Goal: Task Accomplishment & Management: Manage account settings

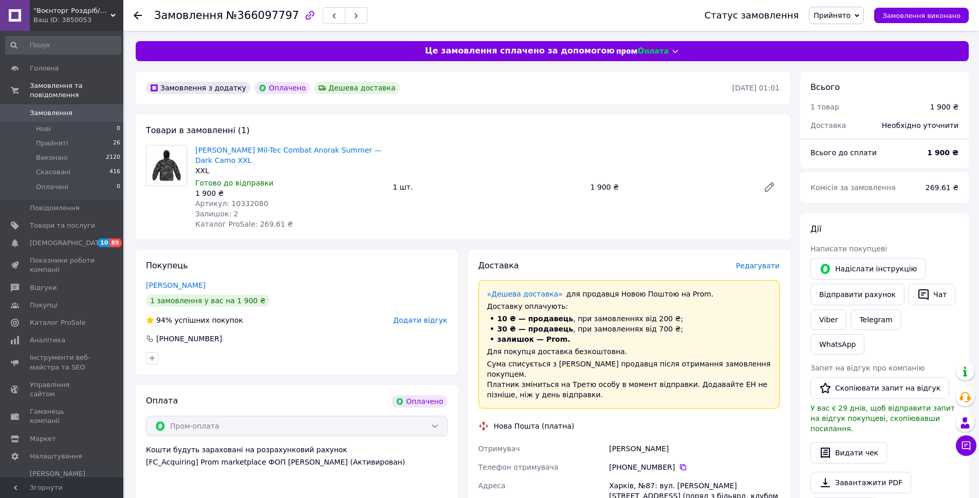
click at [254, 202] on span "Артикул: 10332080" at bounding box center [231, 203] width 73 height 8
click at [819, 319] on link "Viber" at bounding box center [829, 319] width 36 height 21
click at [921, 288] on button "Чат" at bounding box center [932, 295] width 47 height 22
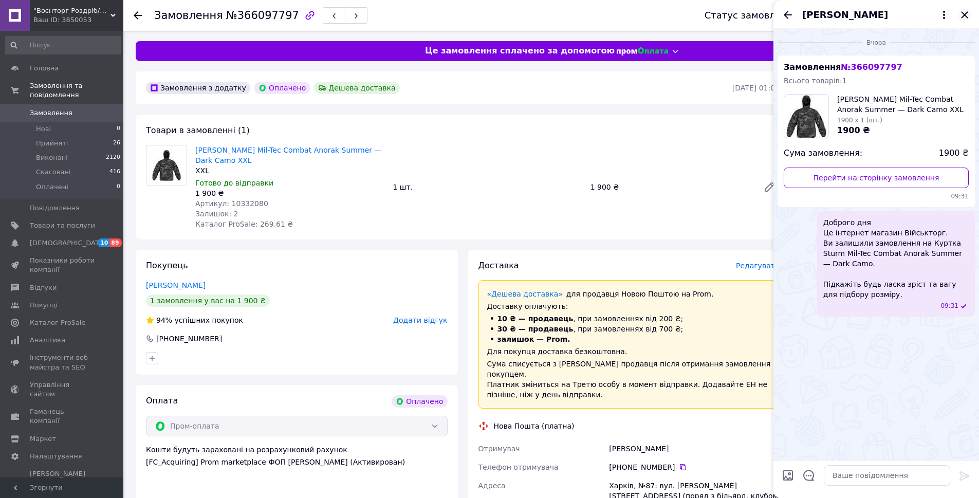
click at [965, 13] on icon "Закрити" at bounding box center [965, 15] width 12 height 12
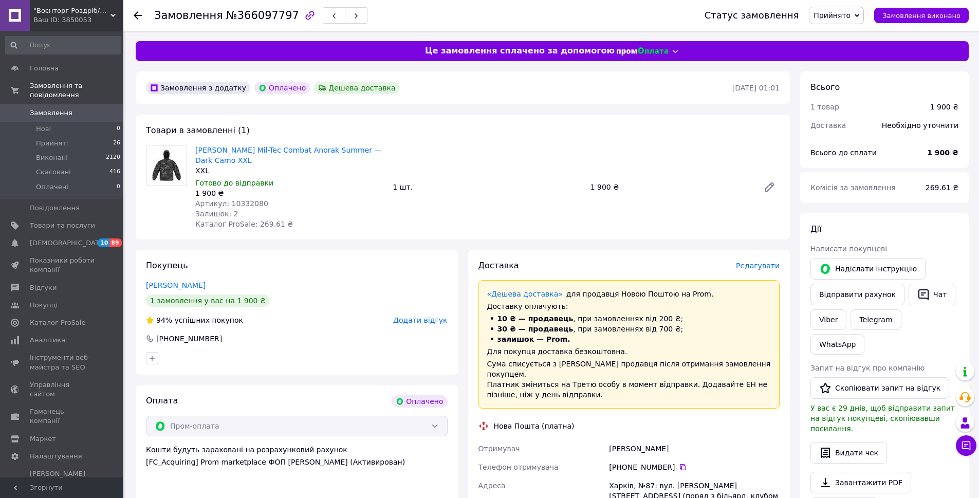
click at [241, 200] on span "Артикул: 10332080" at bounding box center [231, 203] width 73 height 8
copy span "10332080"
drag, startPoint x: 667, startPoint y: 441, endPoint x: 586, endPoint y: 439, distance: 80.7
click at [581, 440] on div "Отримувач Тесленко Сергій Телефон отримувача +380 68 649 88 67   Адреса Харків,…" at bounding box center [630, 506] width 306 height 132
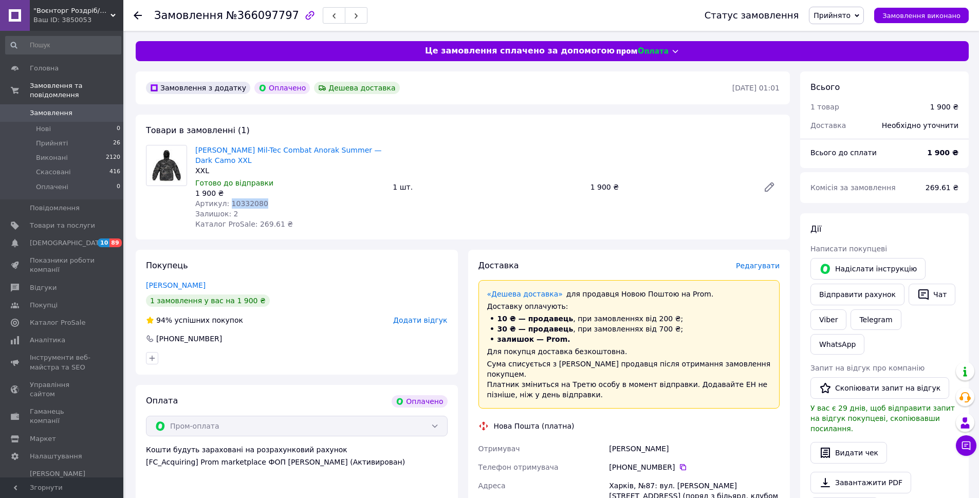
copy div "Отримувач Тесленко Сергій"
click at [681, 464] on icon at bounding box center [683, 467] width 6 height 6
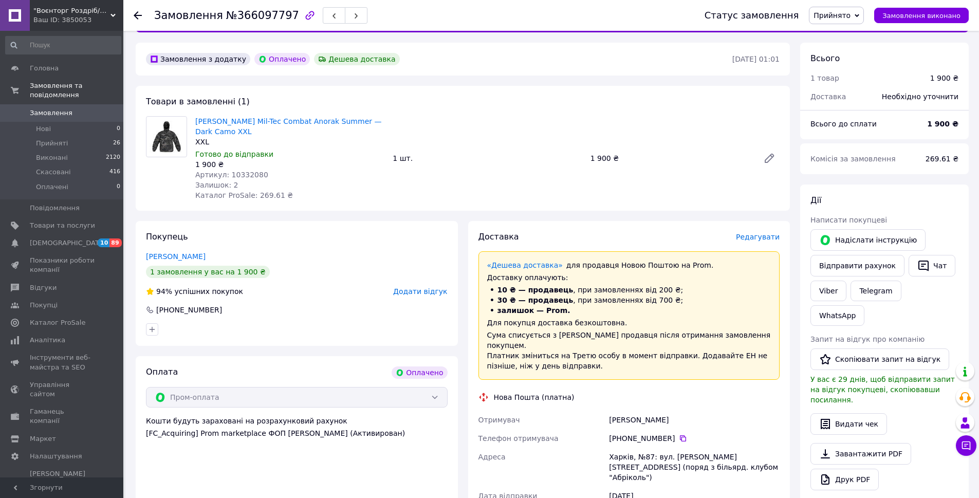
scroll to position [51, 0]
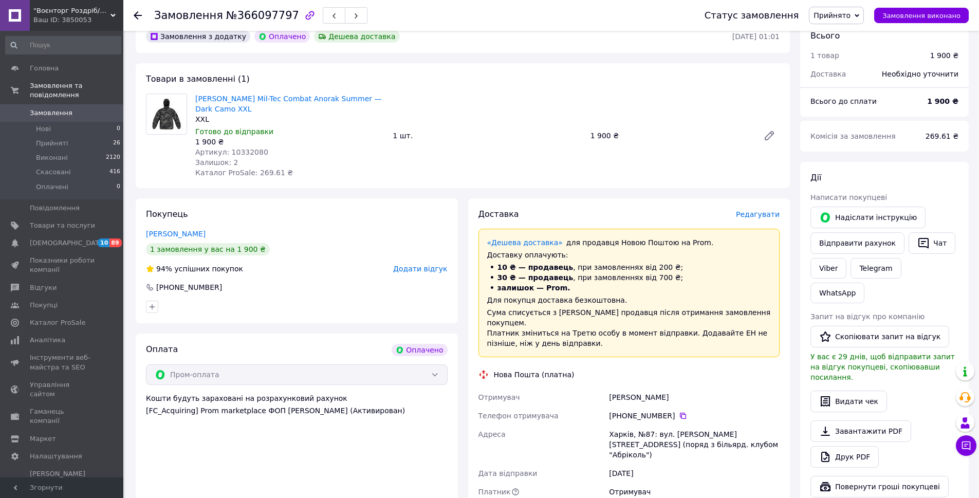
click at [618, 427] on div "Харків, №87: вул. Мохнацька, 83 (поряд з більярд. клубом "Абріколь")" at bounding box center [694, 444] width 175 height 39
copy div "Харків"
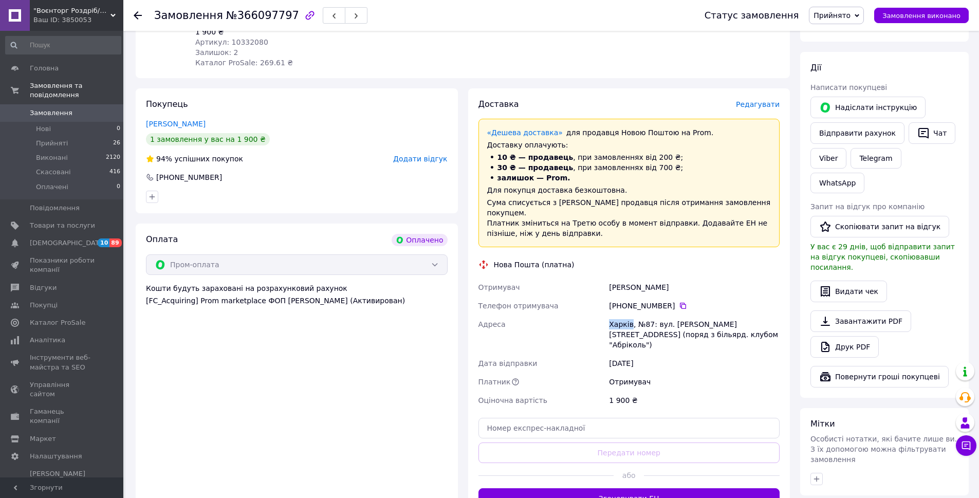
scroll to position [257, 0]
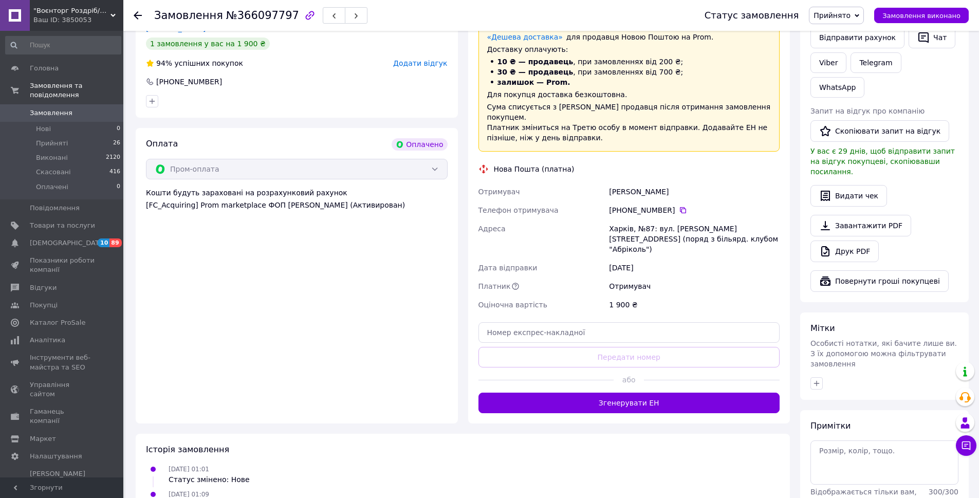
click at [611, 321] on div "Доставка Редагувати «Дешева доставка»   для продавця Новою Поштою на Prom. Дост…" at bounding box center [630, 208] width 302 height 410
click at [587, 322] on input "text" at bounding box center [630, 332] width 302 height 21
paste input "20451269237063"
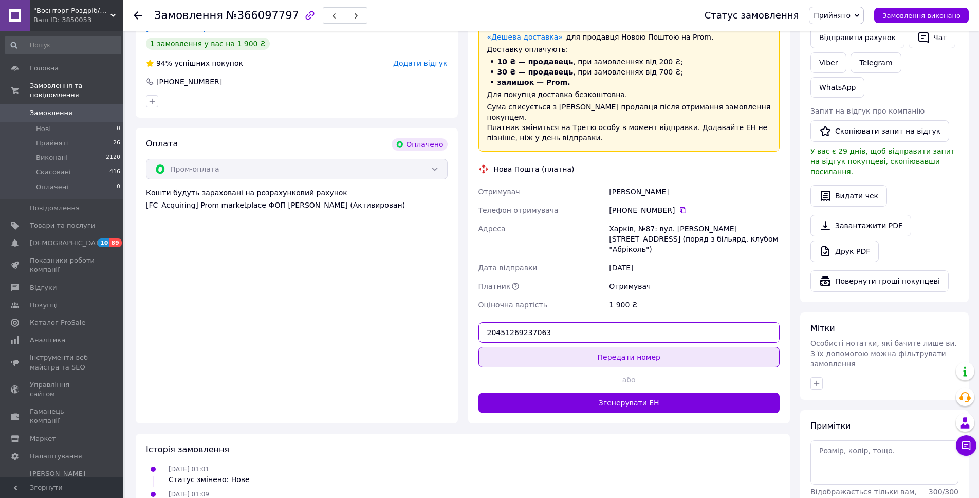
type input "20451269237063"
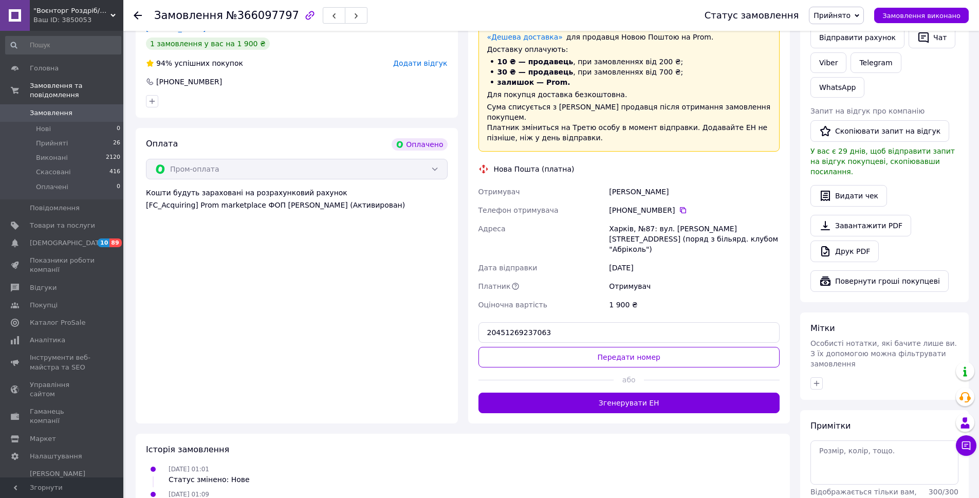
drag, startPoint x: 587, startPoint y: 338, endPoint x: 591, endPoint y: 348, distance: 10.6
click at [587, 347] on button "Передати номер" at bounding box center [630, 357] width 302 height 21
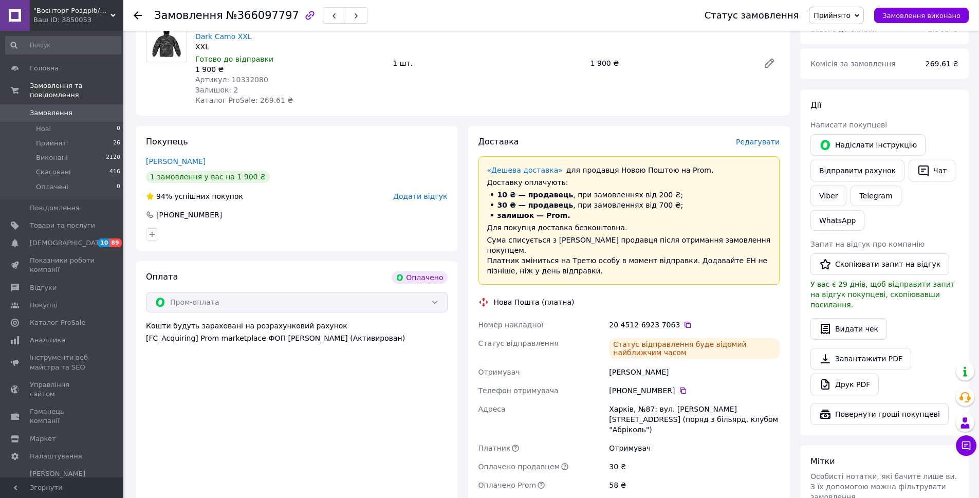
scroll to position [154, 0]
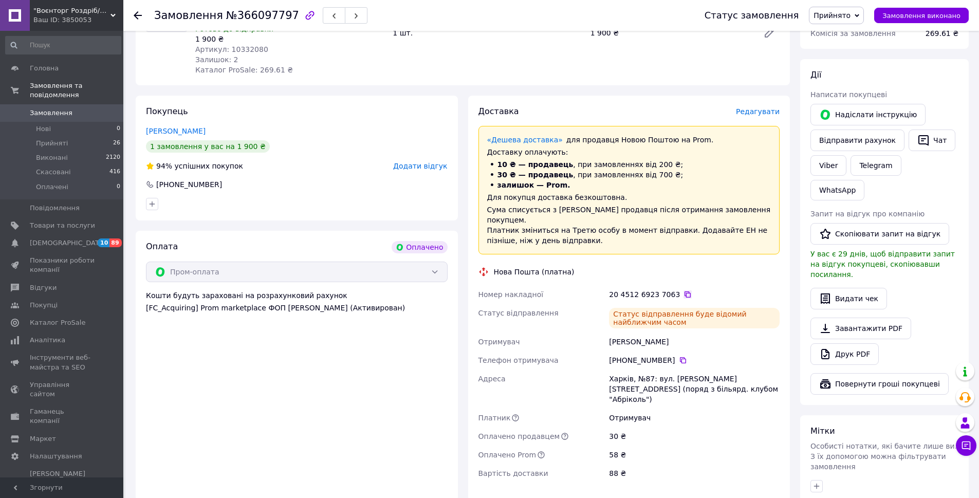
click at [684, 290] on icon at bounding box center [688, 294] width 8 height 8
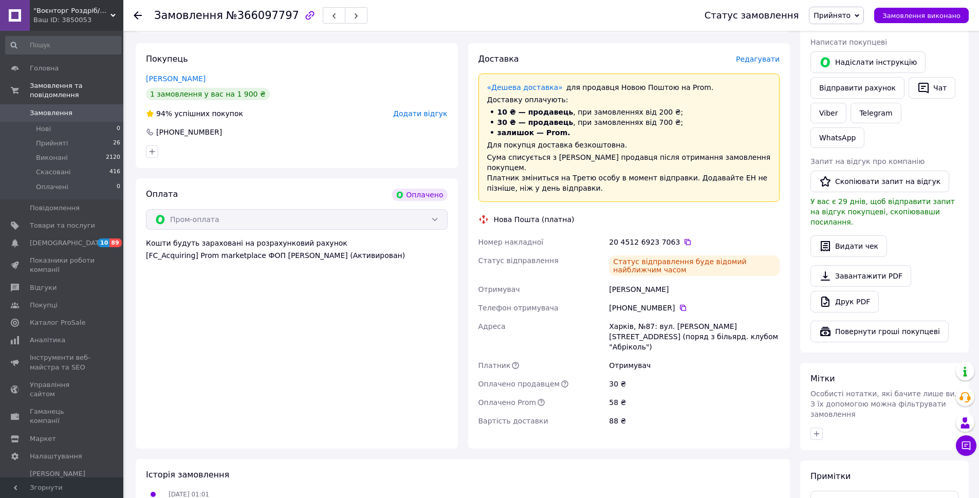
scroll to position [257, 0]
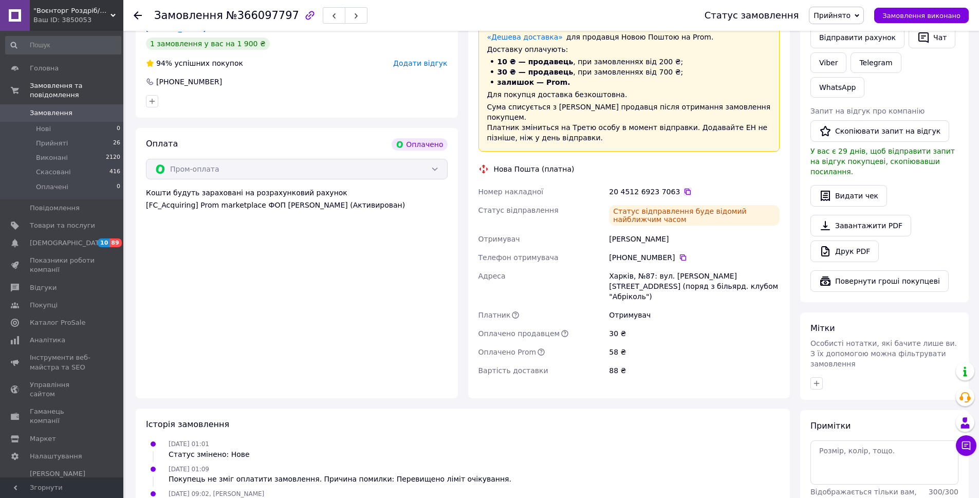
click at [685, 189] on icon at bounding box center [688, 192] width 6 height 6
drag, startPoint x: 656, startPoint y: 227, endPoint x: 587, endPoint y: 227, distance: 68.9
click at [587, 227] on div "Номер накладної 20 4512 6923 7063   Статус відправлення Статус відправлення буд…" at bounding box center [630, 281] width 306 height 197
copy div "Отримувач Тесленко Сергій"
click at [679, 253] on icon at bounding box center [683, 257] width 8 height 8
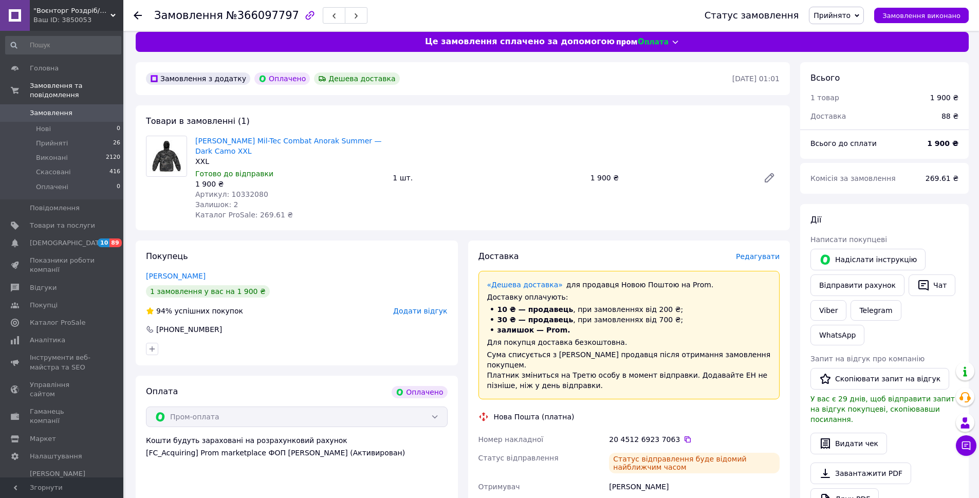
scroll to position [0, 0]
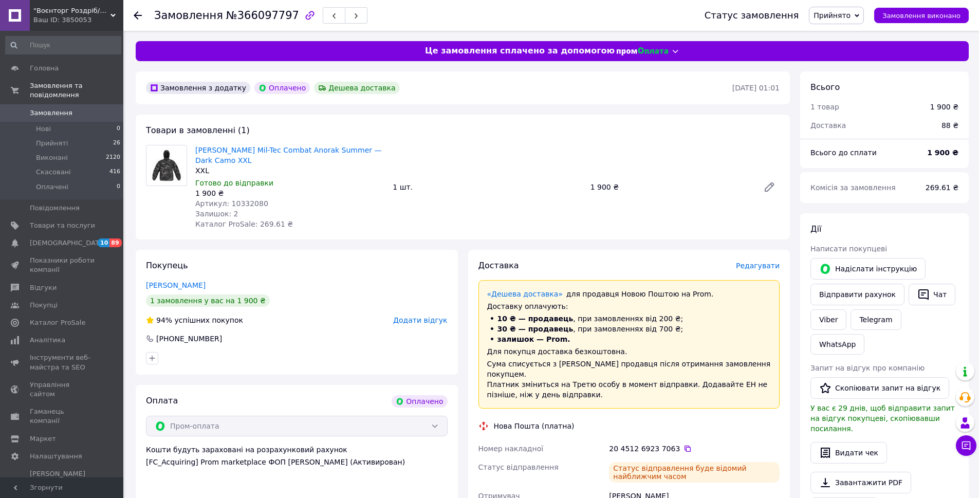
click at [239, 205] on span "Артикул: 10332080" at bounding box center [231, 203] width 73 height 8
copy span "10332080"
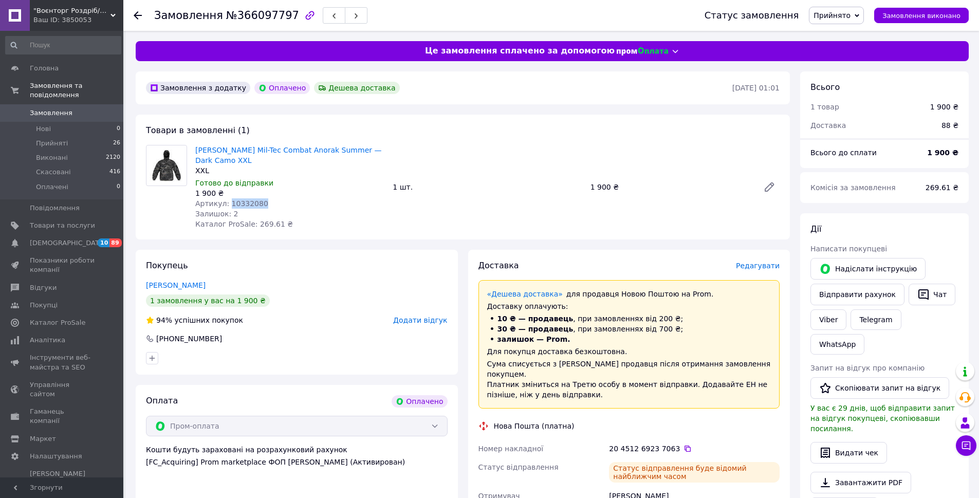
copy span "10332080"
drag, startPoint x: 152, startPoint y: 13, endPoint x: 281, endPoint y: 23, distance: 128.9
click at [281, 23] on div "Замовлення №366097797 Статус замовлення Прийнято Виконано Скасовано Оплачено За…" at bounding box center [551, 15] width 835 height 31
click at [281, 23] on div "Замовлення №366097797" at bounding box center [260, 15] width 213 height 17
drag, startPoint x: 280, startPoint y: 19, endPoint x: 149, endPoint y: 18, distance: 130.6
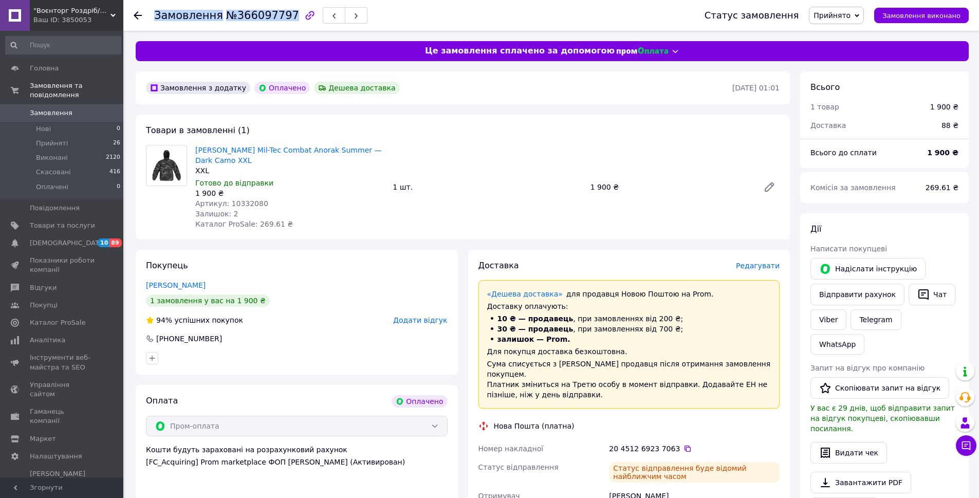
click at [149, 18] on div "Замовлення №366097797 Статус замовлення Прийнято Виконано Скасовано Оплачено За…" at bounding box center [551, 15] width 835 height 31
copy h1 "Замовлення №366097797"
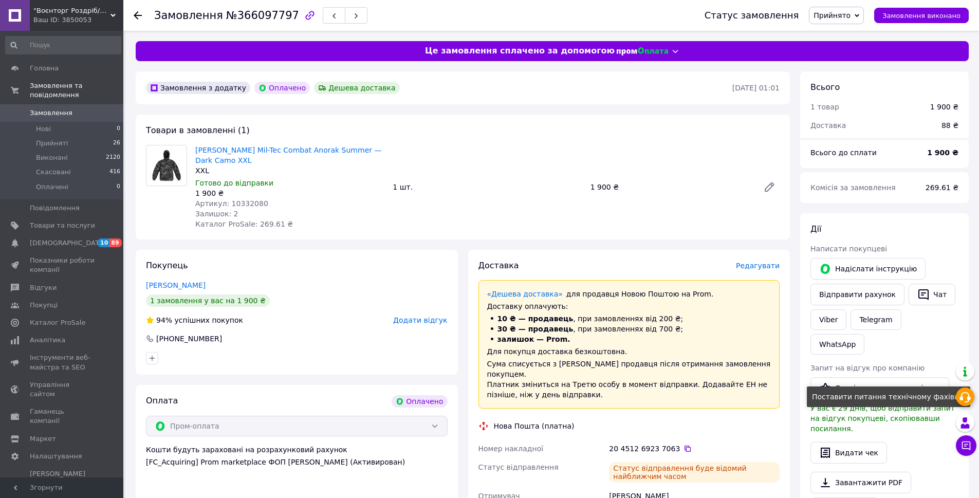
click at [961, 402] on icon at bounding box center [965, 397] width 12 height 12
click at [883, 85] on div "Всього" at bounding box center [885, 88] width 148 height 12
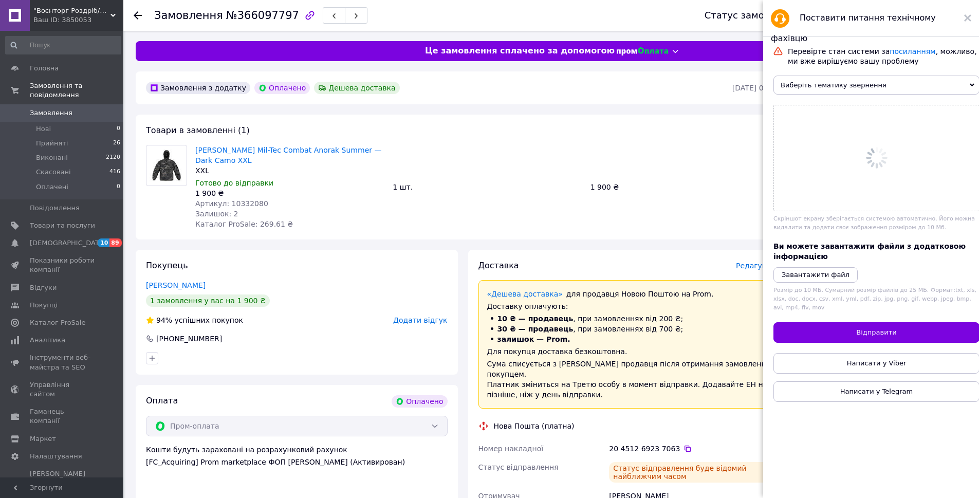
click at [824, 82] on span "Виберіть тематику звернення" at bounding box center [877, 85] width 206 height 19
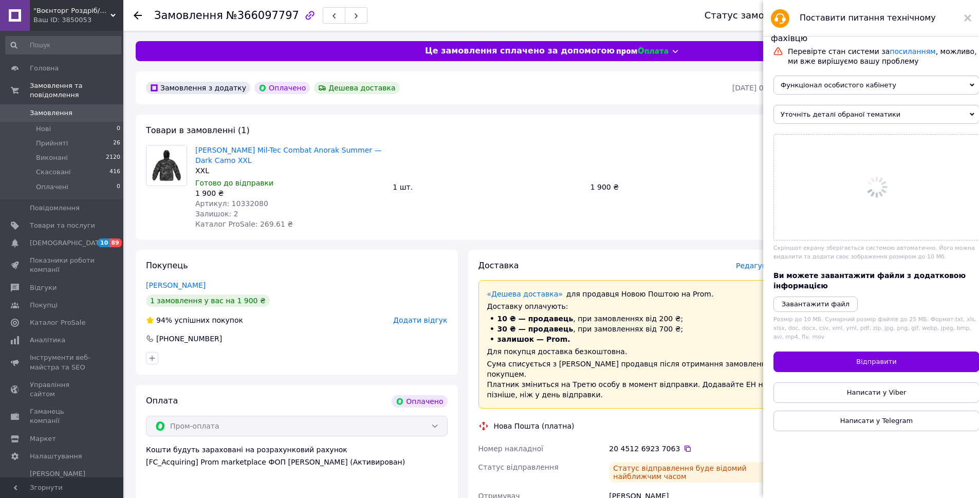
click at [815, 112] on span "Уточніть деталі обраної тематики" at bounding box center [877, 114] width 206 height 19
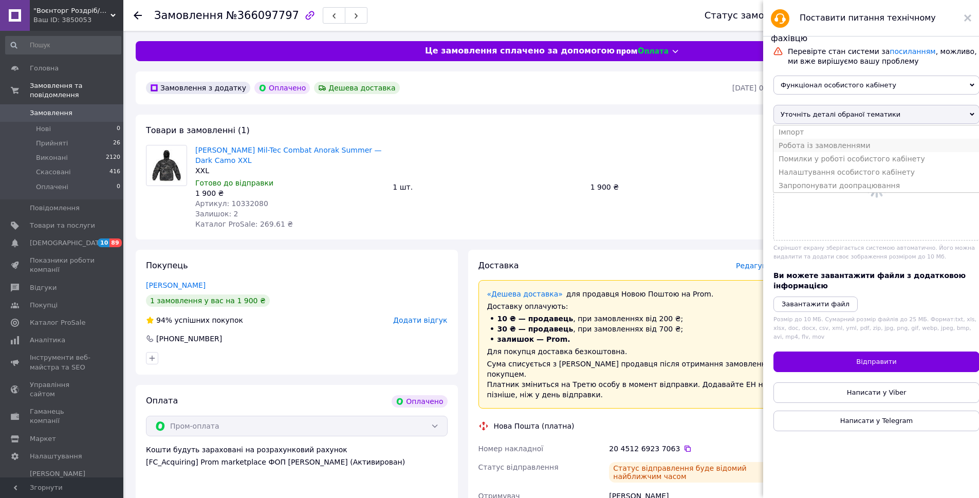
click at [809, 146] on li "Робота із замовленнями" at bounding box center [877, 145] width 206 height 13
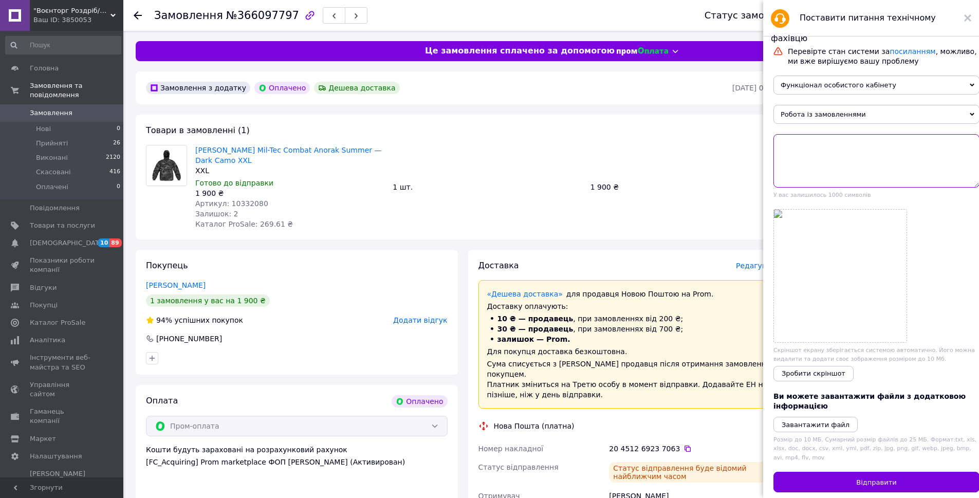
click at [823, 171] on textarea at bounding box center [877, 160] width 206 height 53
paste textarea "Замовлення№366097797"
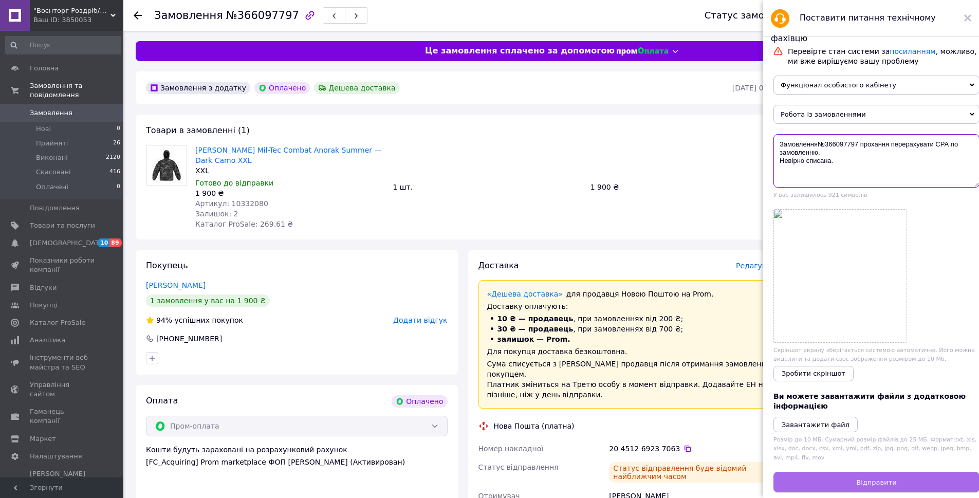
type textarea "Замовлення№366097797 прохання перерахувати СРА по замовленню. Невірно списана."
click at [854, 480] on button "Відправити" at bounding box center [877, 482] width 206 height 21
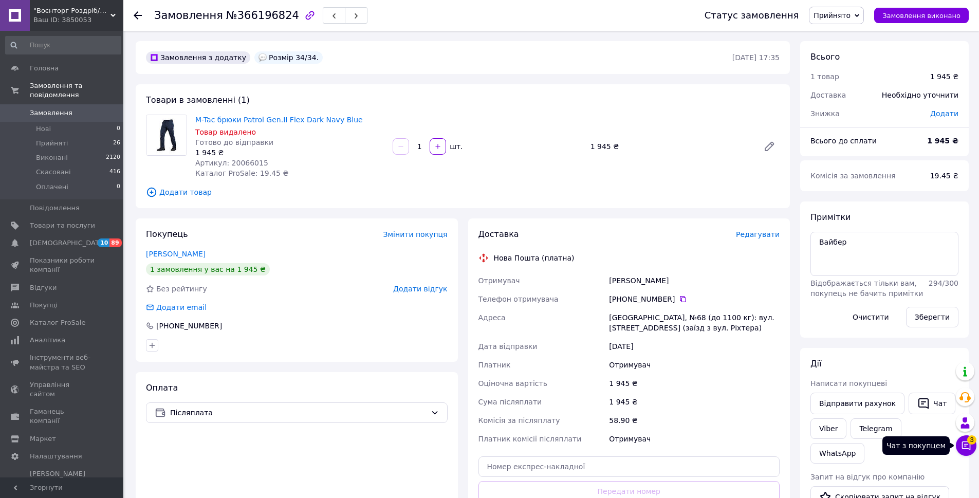
click at [973, 447] on button "Чат з покупцем 3" at bounding box center [966, 445] width 21 height 21
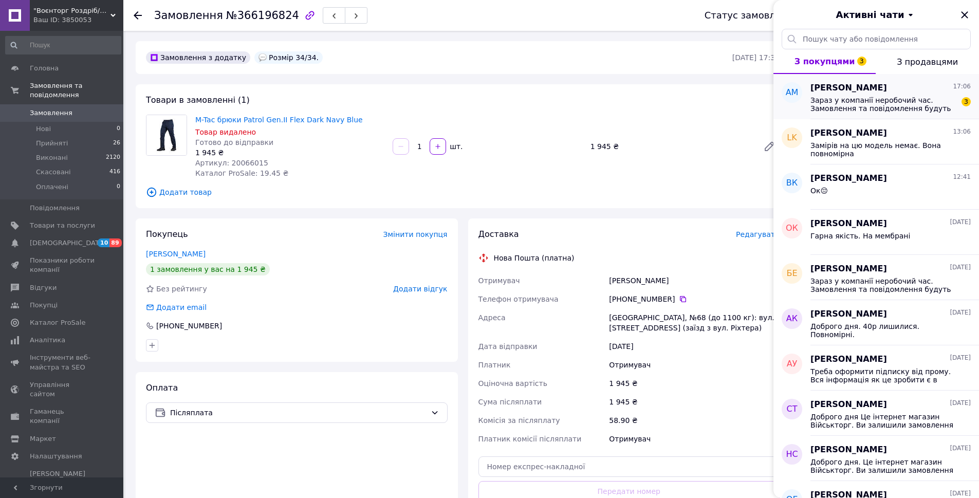
click at [860, 105] on span "Зараз у компанії неробочий час. Замовлення та повідомлення будуть оброблені з 0…" at bounding box center [884, 104] width 146 height 16
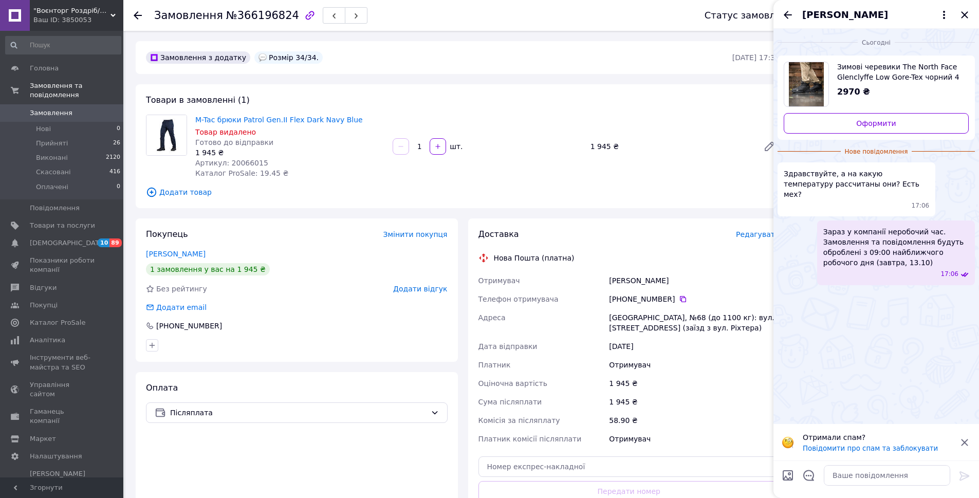
click at [870, 74] on span "Зимові черевики The North Face Glenclyffe Low Gore-Tex чорний 4 ПП8105" at bounding box center [898, 72] width 123 height 21
click at [842, 476] on textarea at bounding box center [887, 475] width 126 height 21
type textarea "Ж"
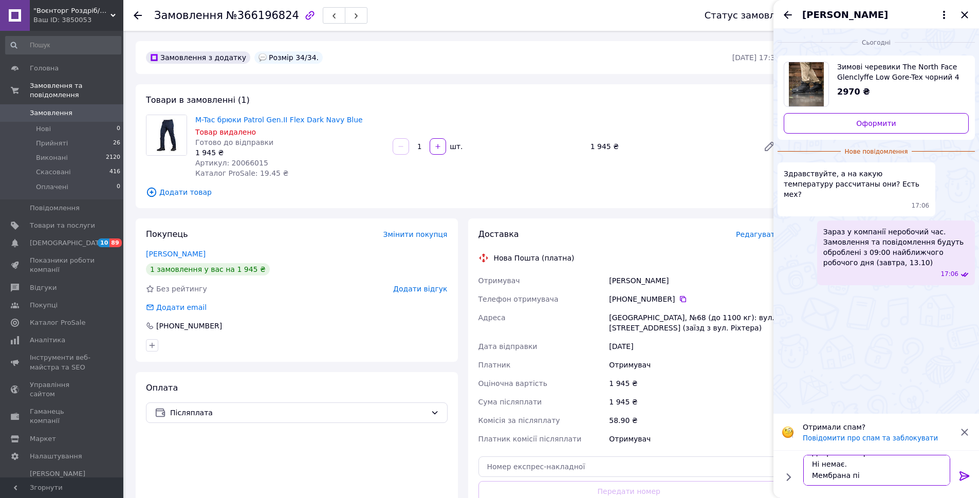
scroll to position [12, 0]
type textarea "Доброго вечора. Ні немає. Мембрана під теплу шкарпетку\"
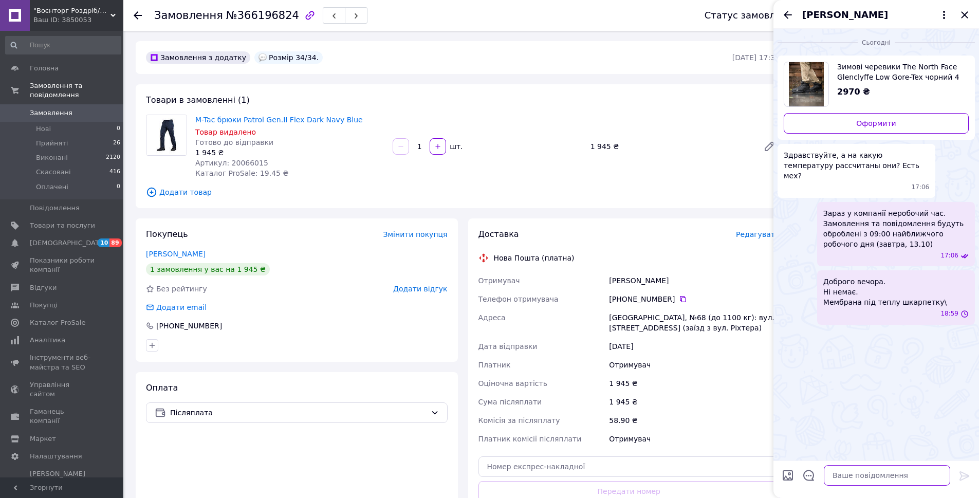
scroll to position [0, 0]
click at [966, 10] on icon "Закрити" at bounding box center [965, 15] width 12 height 12
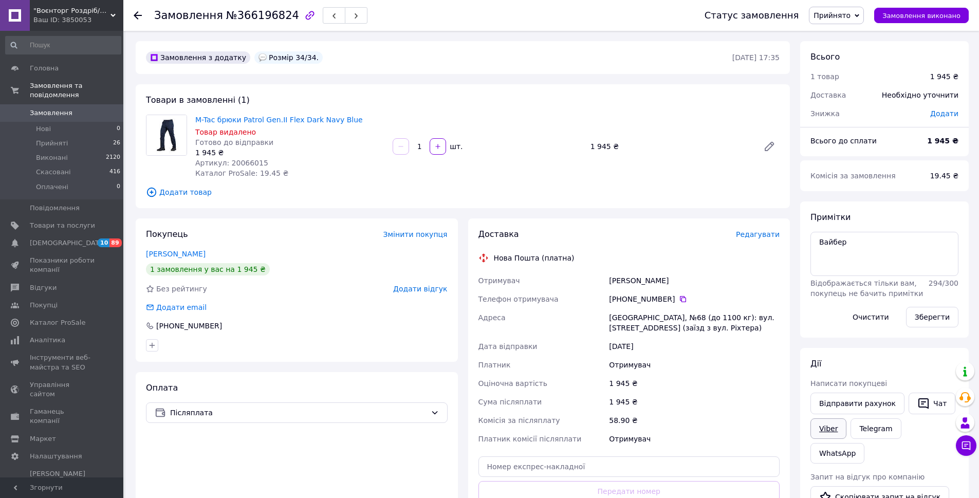
click at [830, 428] on link "Viber" at bounding box center [829, 428] width 36 height 21
click at [906, 15] on span "Замовлення виконано" at bounding box center [922, 16] width 78 height 8
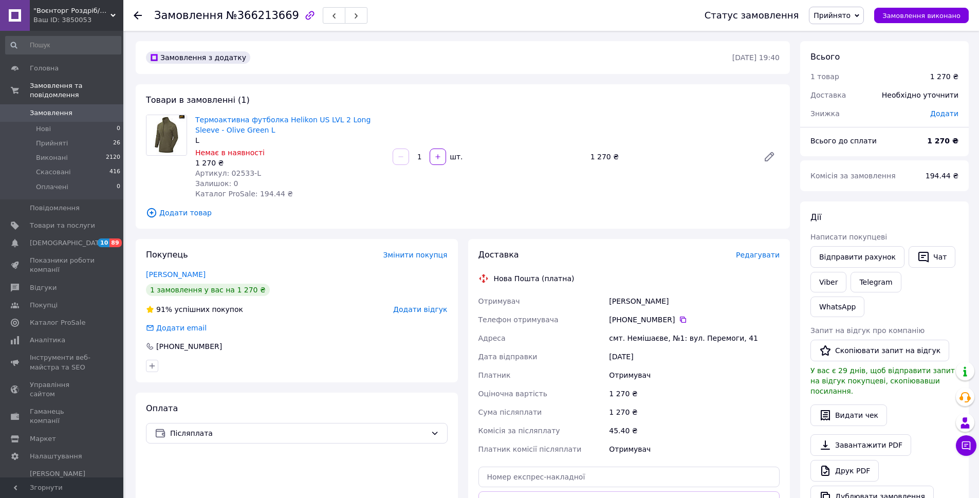
click at [245, 173] on span "Артикул: 02533-L" at bounding box center [228, 173] width 66 height 8
drag, startPoint x: 246, startPoint y: 180, endPoint x: 238, endPoint y: 173, distance: 10.6
click at [246, 179] on div "Залишок: 0" at bounding box center [289, 183] width 189 height 10
click at [238, 173] on span "Артикул: 02533-L" at bounding box center [228, 173] width 66 height 8
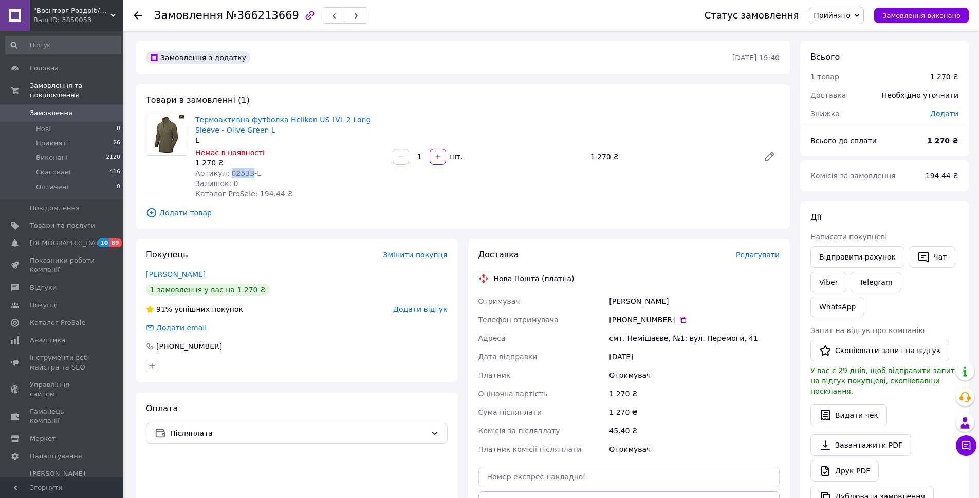
click at [238, 173] on span "Артикул: 02533-L" at bounding box center [228, 173] width 66 height 8
copy span "02533"
click at [840, 281] on link "Viber" at bounding box center [829, 282] width 36 height 21
click at [827, 285] on link "Viber" at bounding box center [829, 282] width 36 height 21
drag, startPoint x: 694, startPoint y: 301, endPoint x: 603, endPoint y: 298, distance: 91.6
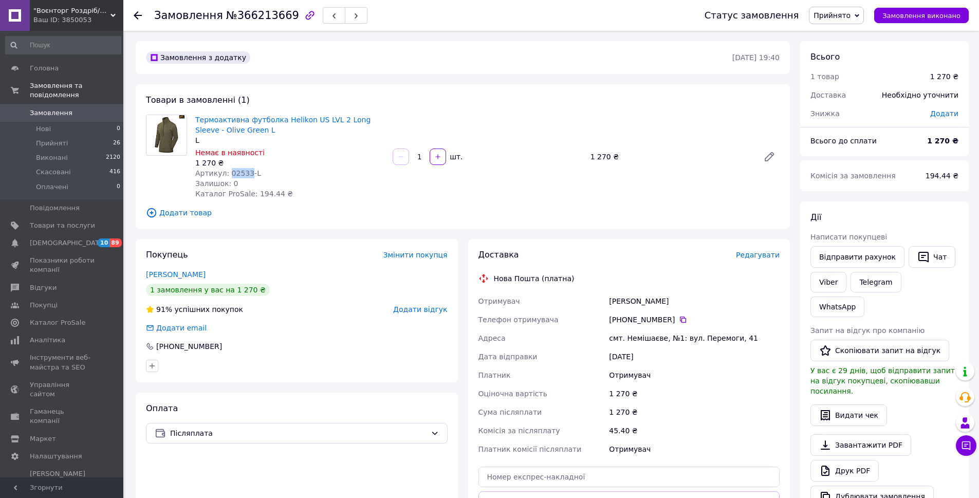
click at [603, 298] on div "Отримувач Власюк Володимир Телефон отримувача +380 96 159 23 71   Адреса смт. Н…" at bounding box center [630, 375] width 306 height 167
copy div "Отримувач Власюк Володимир"
click at [680, 318] on icon at bounding box center [683, 320] width 6 height 6
click at [639, 334] on div "смт. Немішаєве, №1: вул. Перемоги, 41" at bounding box center [694, 338] width 175 height 19
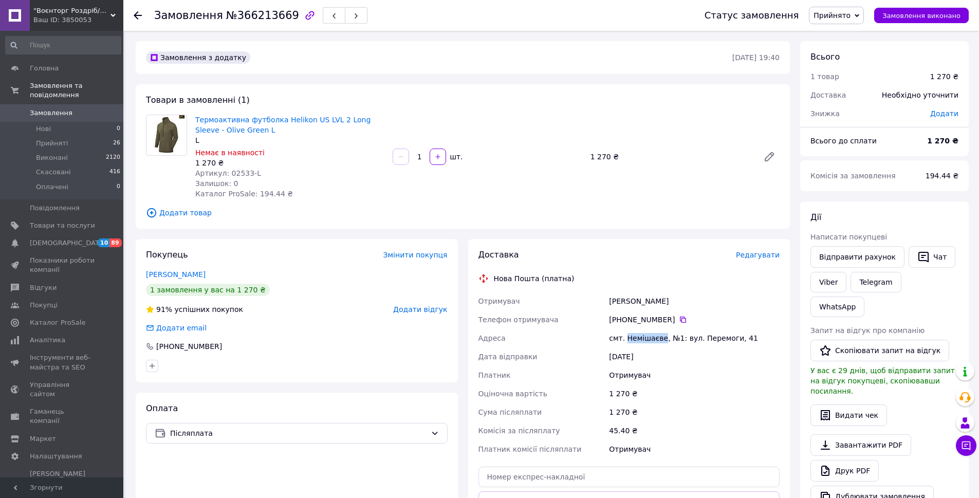
copy div "Немішаєве"
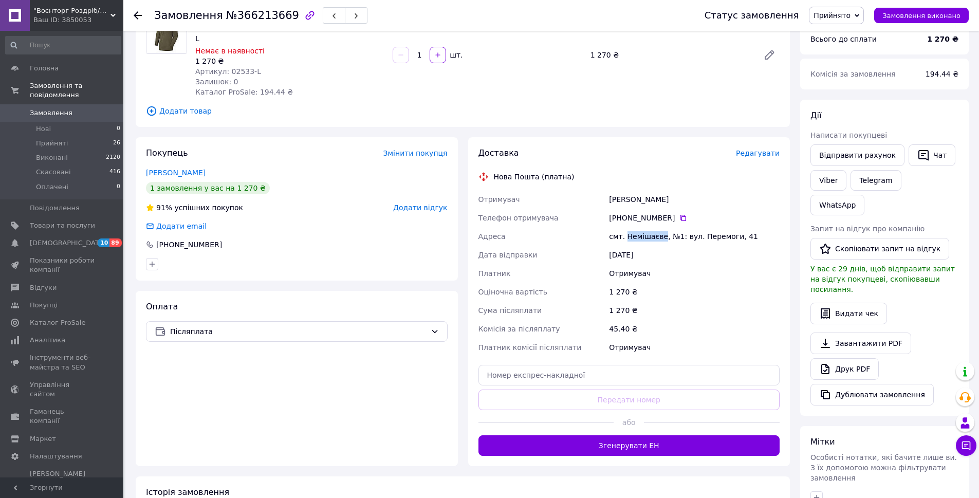
scroll to position [103, 0]
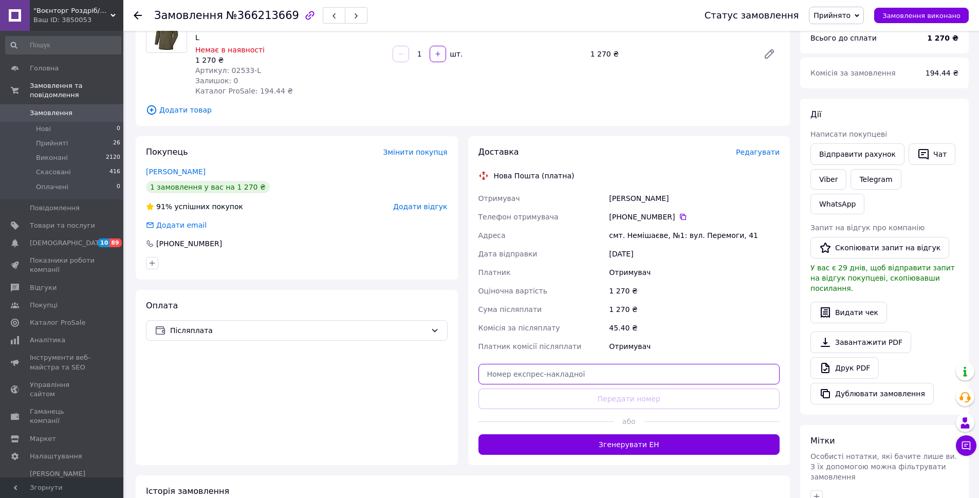
paste input "20451269233032"
click at [546, 376] on input "text" at bounding box center [630, 374] width 302 height 21
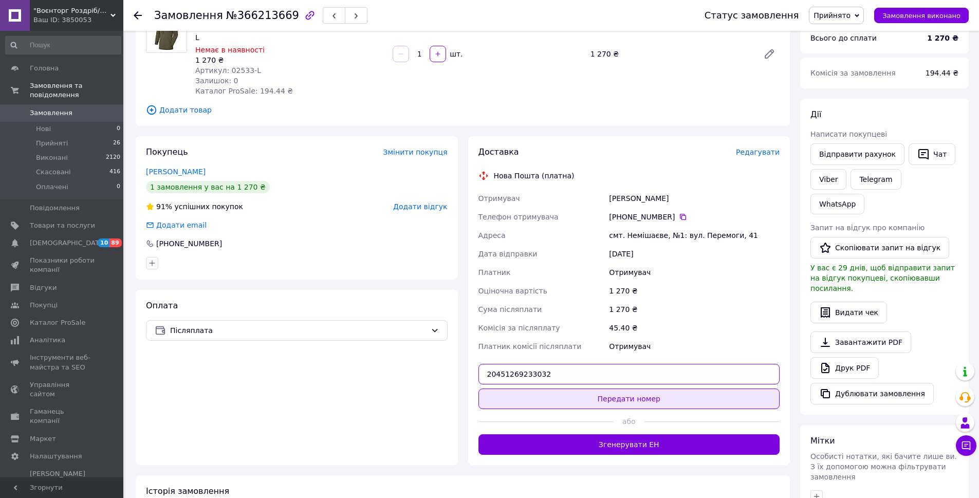
type input "20451269233032"
click at [569, 402] on button "Передати номер" at bounding box center [630, 399] width 302 height 21
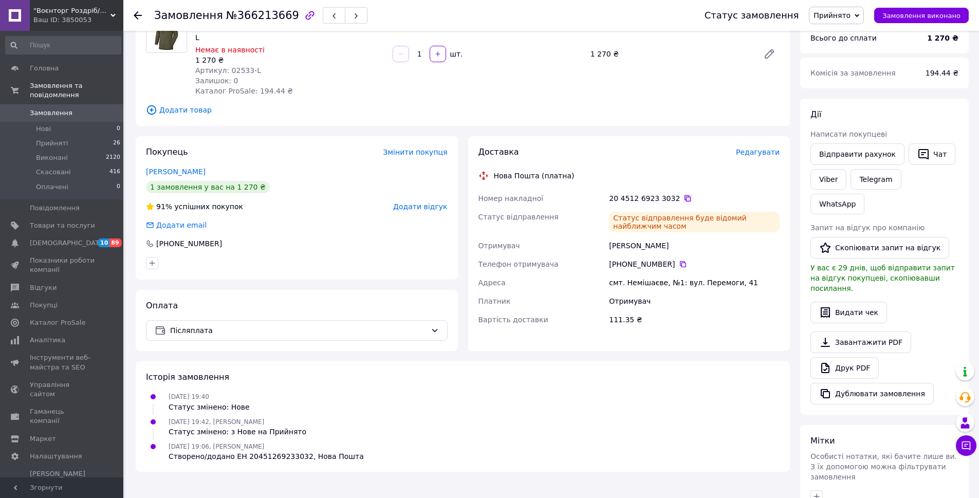
click at [684, 194] on icon at bounding box center [688, 198] width 8 height 8
drag, startPoint x: 672, startPoint y: 249, endPoint x: 595, endPoint y: 249, distance: 77.6
click at [595, 249] on div "Номер накладної 20 4512 6923 3032   Статус відправлення Статус відправлення буд…" at bounding box center [630, 259] width 306 height 140
copy div "Отримувач Власюк Володимир"
drag, startPoint x: 680, startPoint y: 264, endPoint x: 668, endPoint y: 274, distance: 14.6
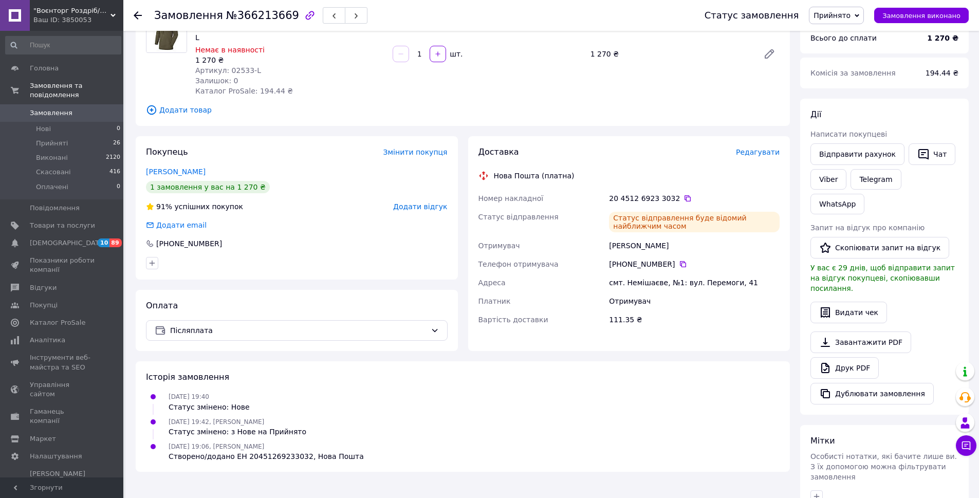
click at [679, 265] on icon at bounding box center [683, 264] width 8 height 8
click at [241, 67] on span "Артикул: 02533-L" at bounding box center [228, 70] width 66 height 8
copy span "02533"
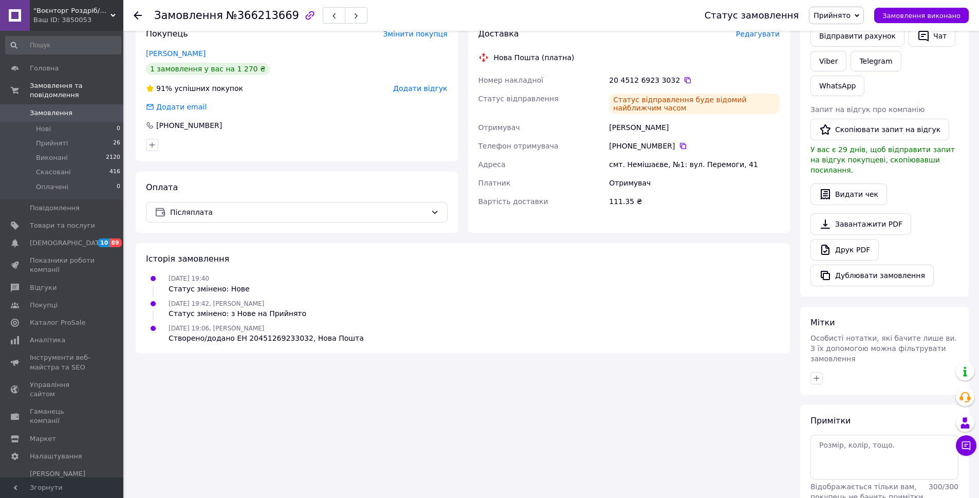
scroll to position [229, 0]
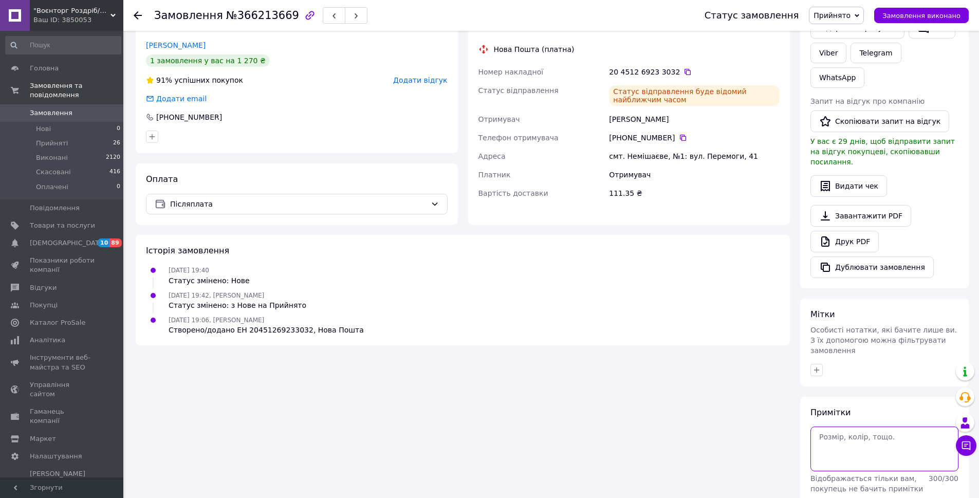
click at [853, 427] on textarea at bounding box center [885, 449] width 148 height 44
type textarea "Л"
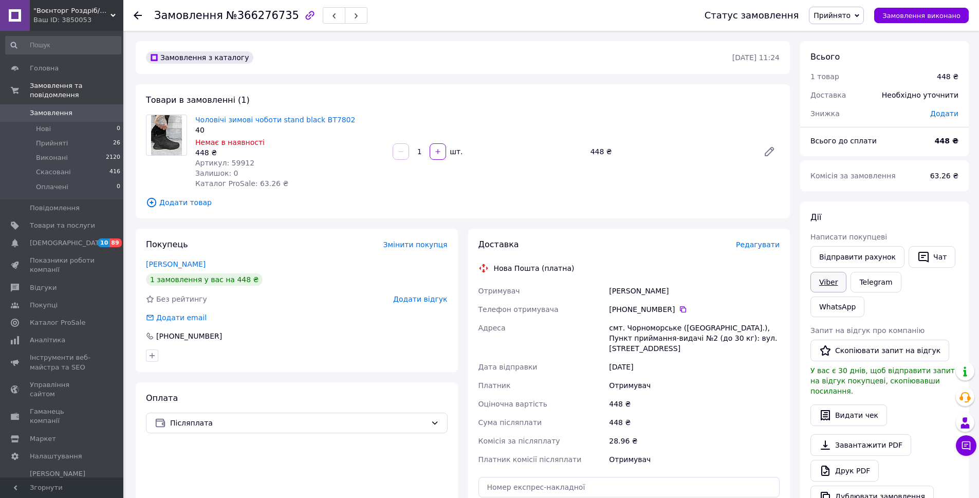
click at [839, 284] on link "Viber" at bounding box center [829, 282] width 36 height 21
click at [919, 257] on icon "button" at bounding box center [924, 257] width 10 height 11
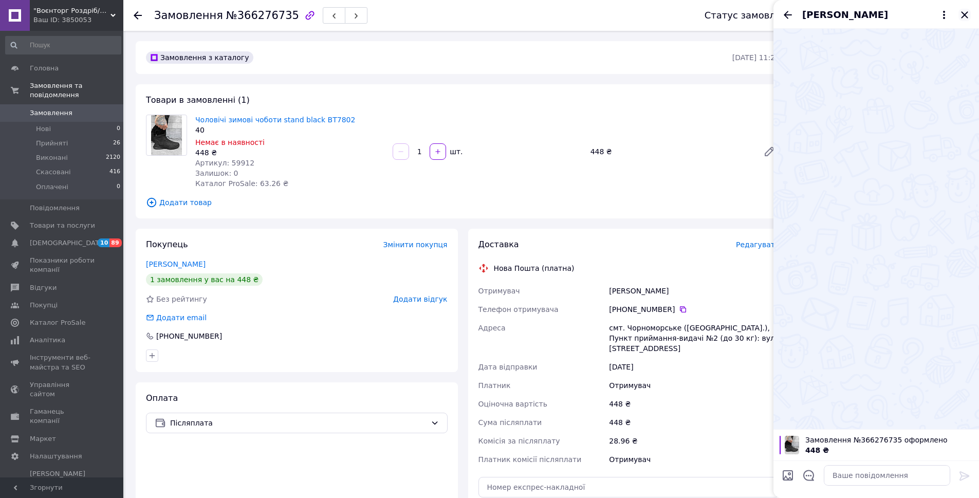
click at [964, 15] on icon "Закрити" at bounding box center [964, 14] width 7 height 7
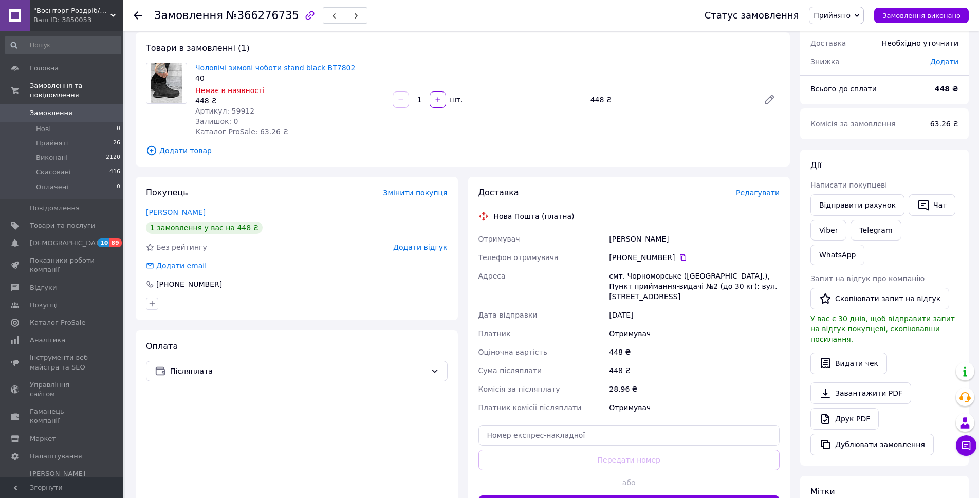
scroll to position [103, 0]
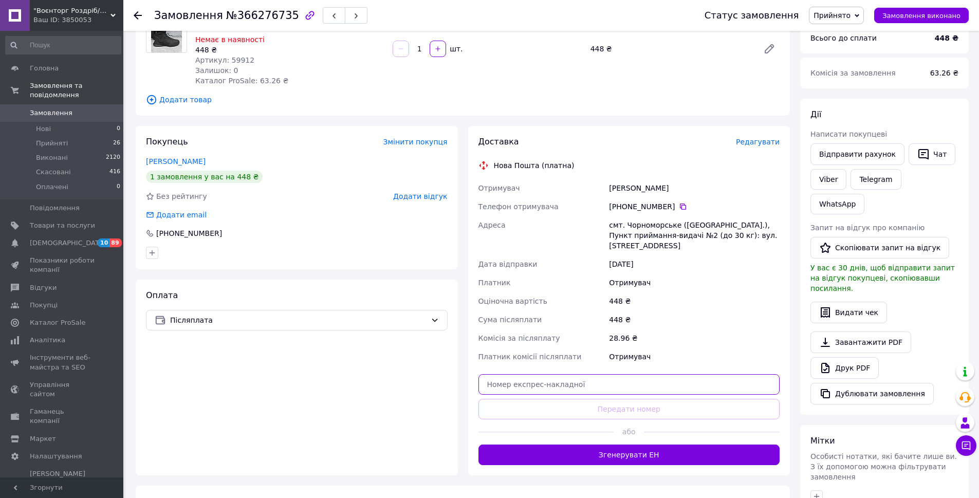
drag, startPoint x: 532, startPoint y: 388, endPoint x: 526, endPoint y: 390, distance: 6.0
click at [531, 388] on input "text" at bounding box center [630, 384] width 302 height 21
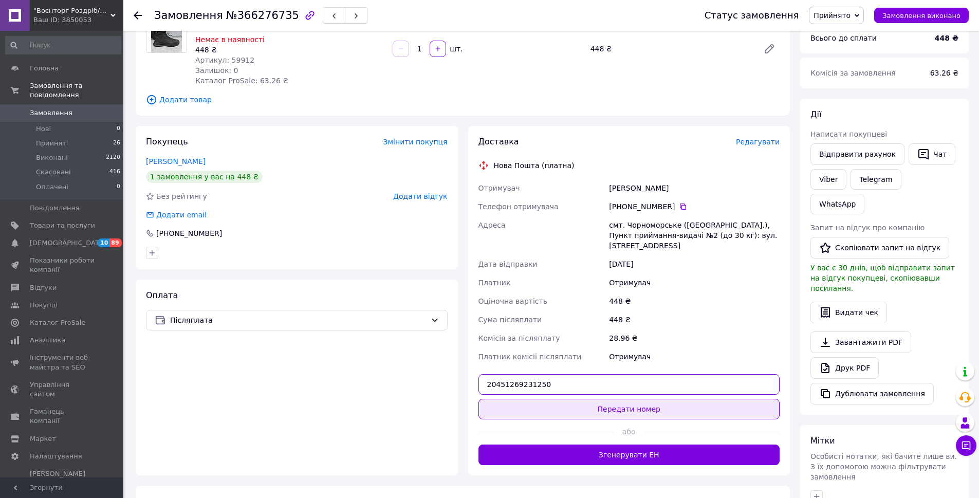
type input "20451269231250"
click at [581, 410] on button "Передати номер" at bounding box center [630, 409] width 302 height 21
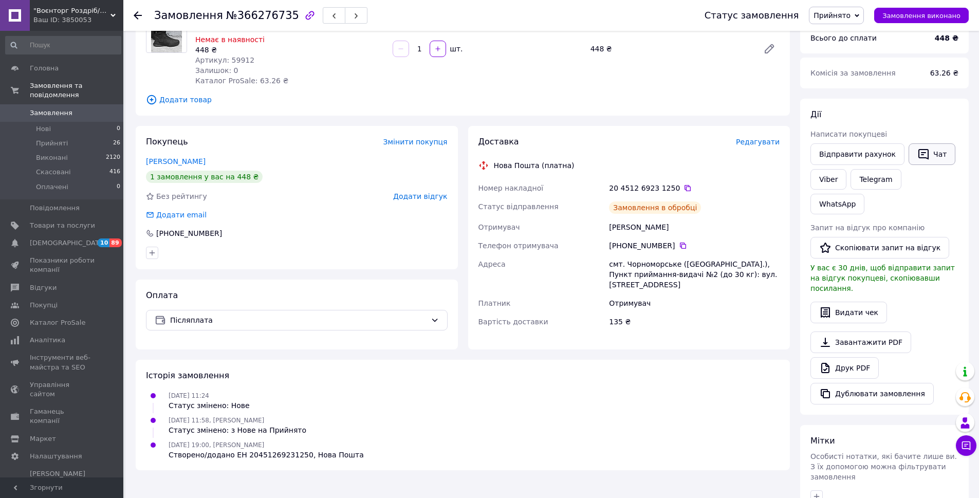
click at [926, 159] on button "Чат" at bounding box center [932, 154] width 47 height 22
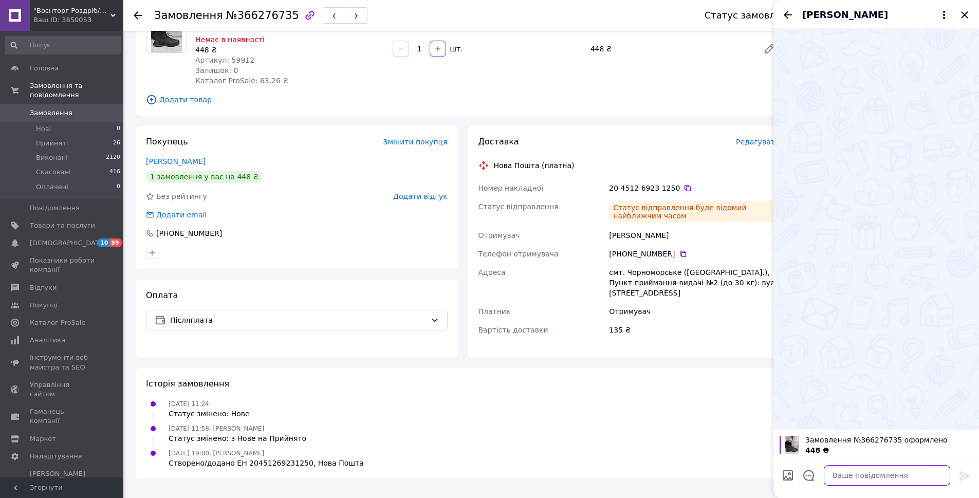
click at [860, 482] on textarea at bounding box center [887, 475] width 126 height 21
type textarea "З"
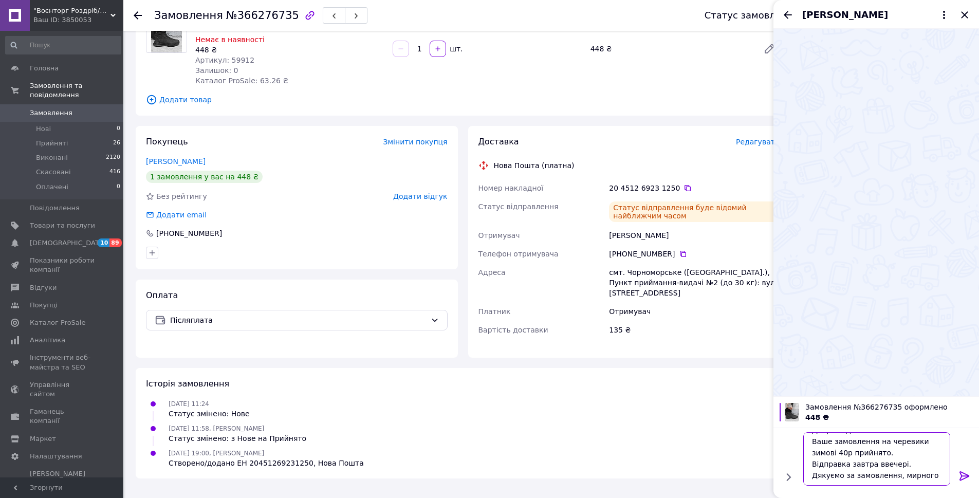
scroll to position [18, 0]
type textarea "Доброго дня. Ваше замовлення на черевики зимові 40р прийнято. Відправка завтра …"
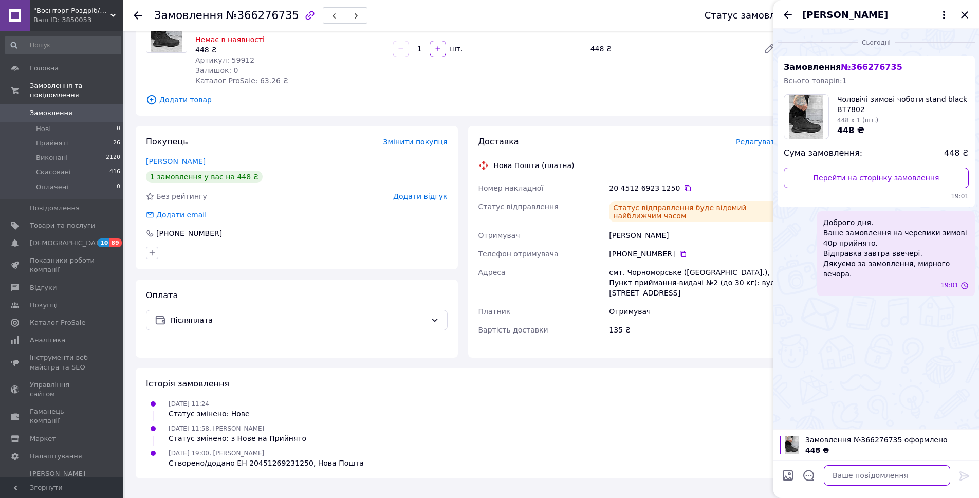
scroll to position [0, 0]
click at [964, 14] on icon "Закрити" at bounding box center [964, 14] width 7 height 7
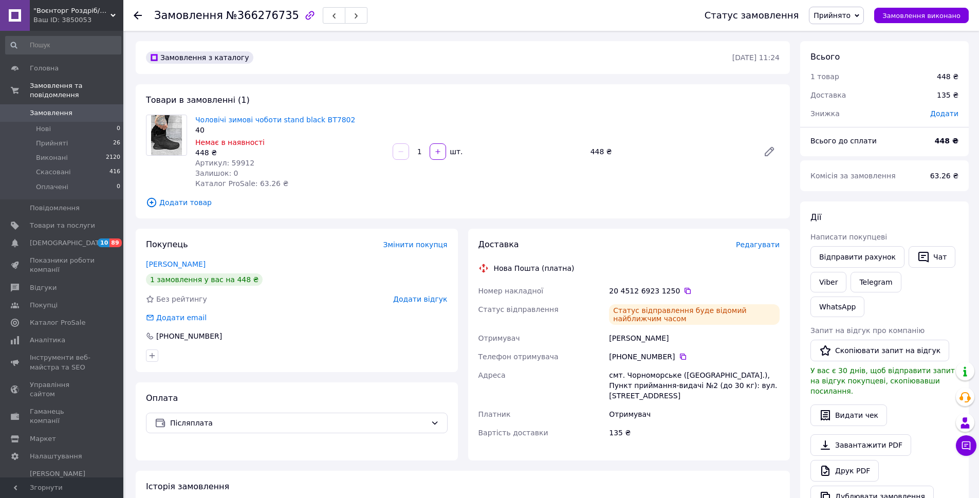
click at [686, 290] on div "20 4512 6923 1250" at bounding box center [694, 291] width 171 height 10
click at [685, 292] on icon at bounding box center [688, 291] width 6 height 6
drag, startPoint x: 621, startPoint y: 340, endPoint x: 599, endPoint y: 341, distance: 21.1
click at [599, 341] on div "Номер накладної 20 4512 6923 1250   Статус відправлення Статус відправлення буд…" at bounding box center [630, 362] width 306 height 160
copy div "Отримувач Маслюк Віталій"
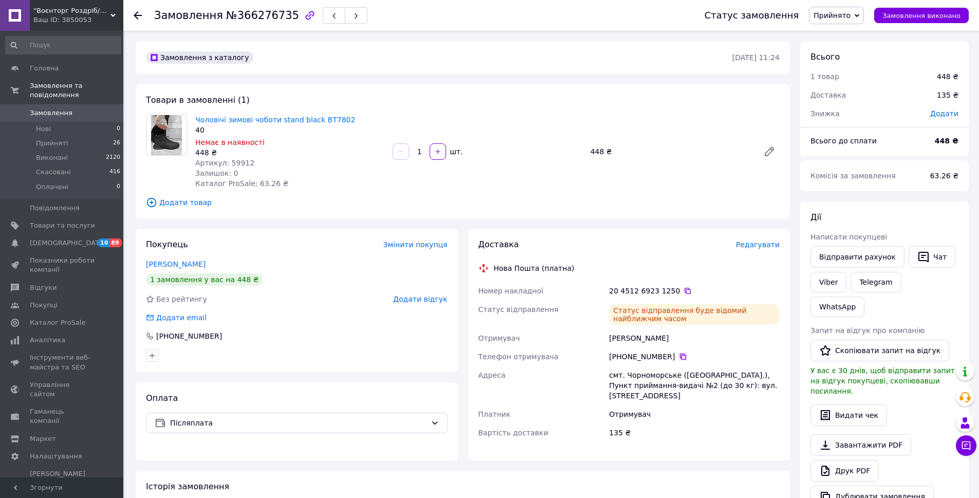
click at [679, 357] on icon at bounding box center [683, 357] width 8 height 8
click at [235, 160] on span "Артикул: 59912" at bounding box center [224, 163] width 59 height 8
copy span "59912"
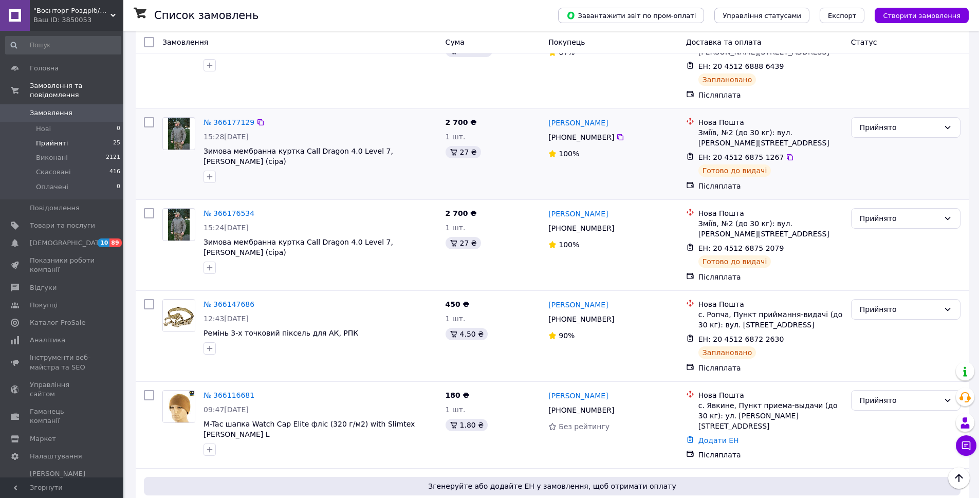
scroll to position [942, 0]
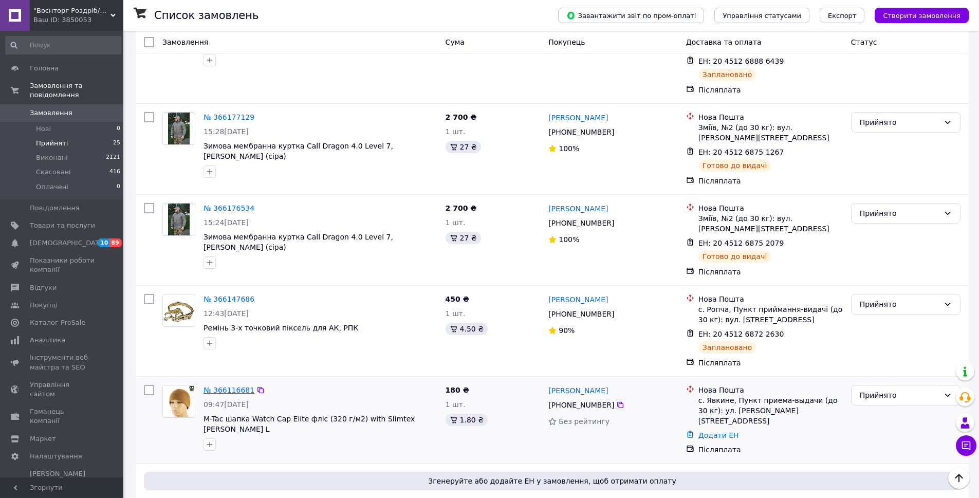
click at [223, 386] on link "№ 366116681" at bounding box center [229, 390] width 51 height 8
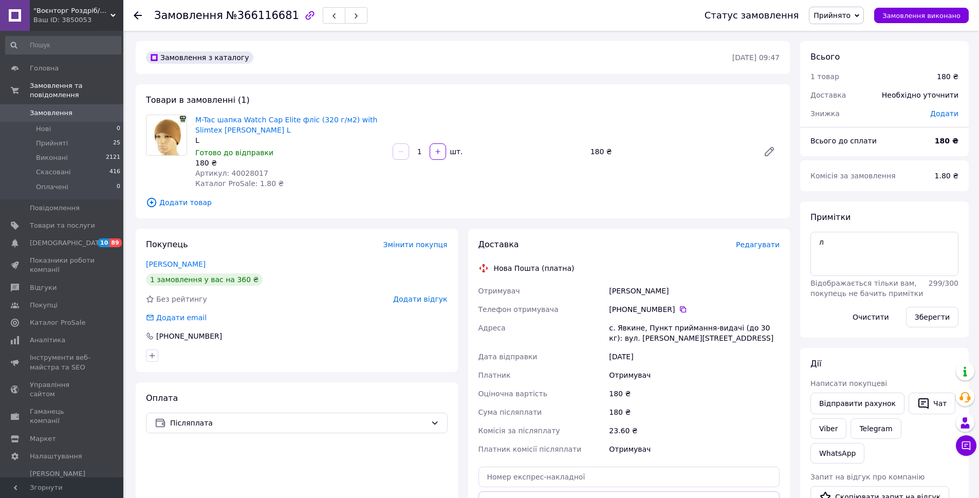
click at [242, 173] on span "Артикул: 40028017" at bounding box center [231, 173] width 73 height 8
copy span "40028017"
click at [857, 241] on textarea "л" at bounding box center [885, 254] width 148 height 44
type textarea "л - 4039"
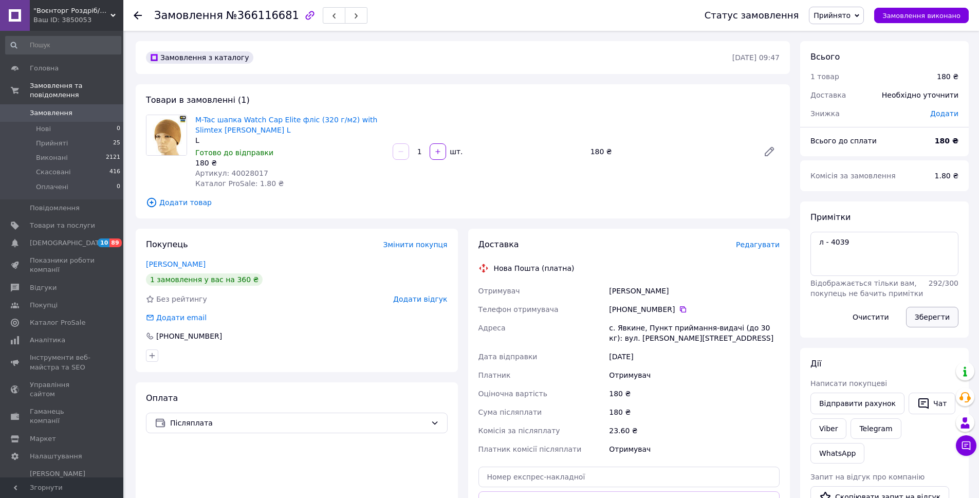
click at [929, 314] on button "Зберегти" at bounding box center [932, 317] width 52 height 21
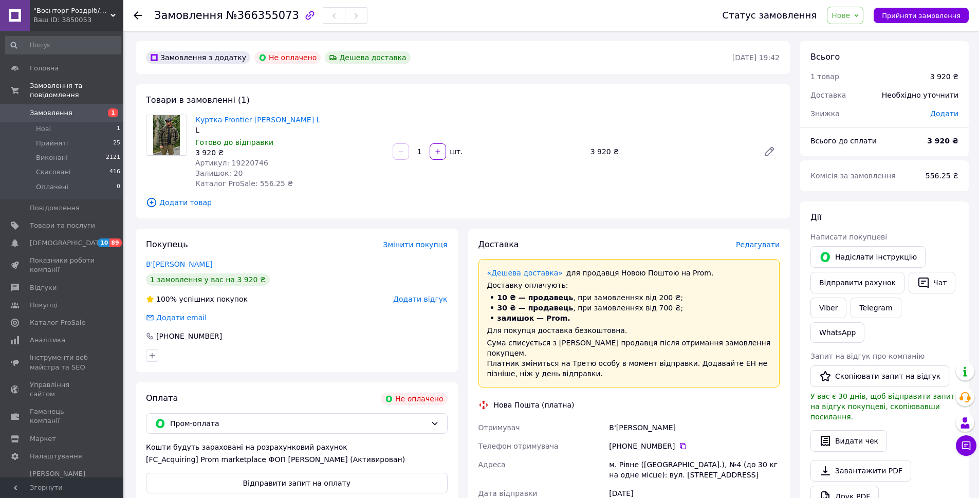
click at [850, 13] on span "Нове" at bounding box center [841, 15] width 19 height 8
click at [859, 39] on li "Прийнято" at bounding box center [851, 35] width 47 height 15
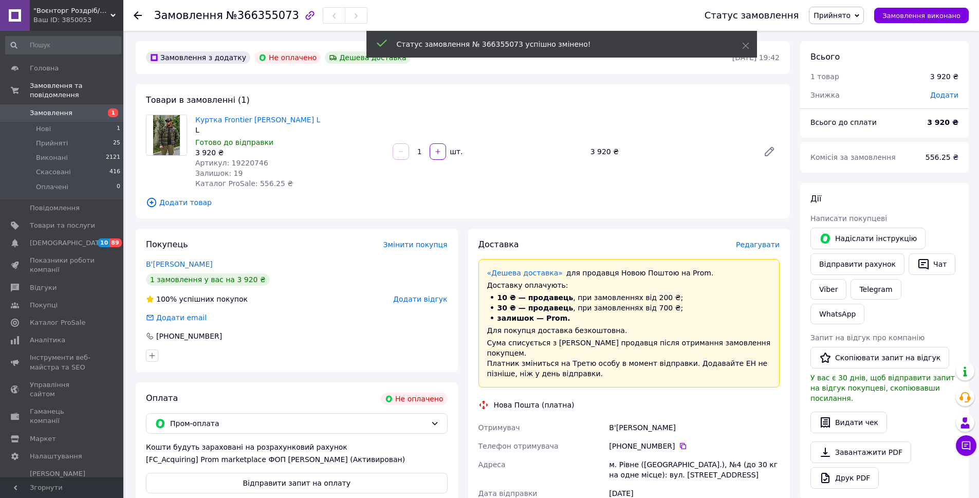
click at [446, 116] on div "Куртка Frontier Tartan Khaki L L Готово до відправки 3 920 ₴ Артикул: 19220746 …" at bounding box center [487, 152] width 593 height 78
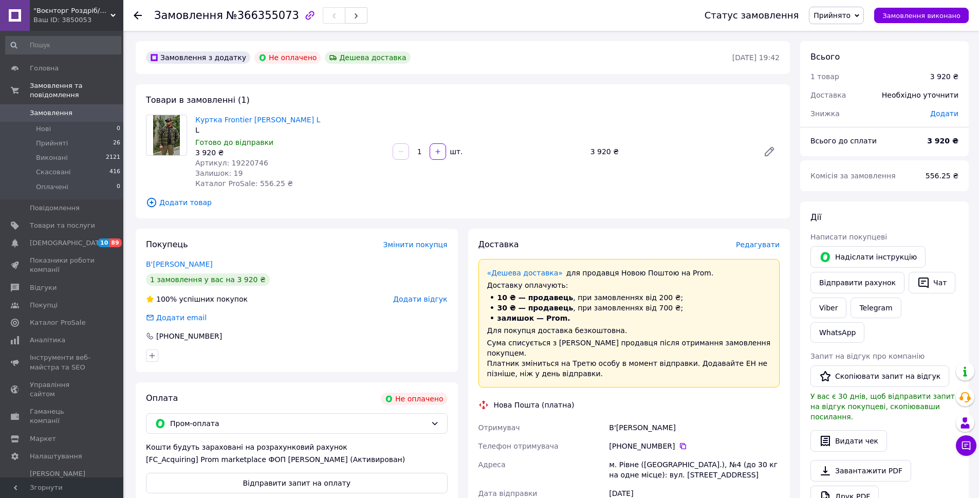
click at [246, 165] on span "Артикул: 19220746" at bounding box center [231, 163] width 73 height 8
copy span "19220746"
